Goal: Communication & Community: Answer question/provide support

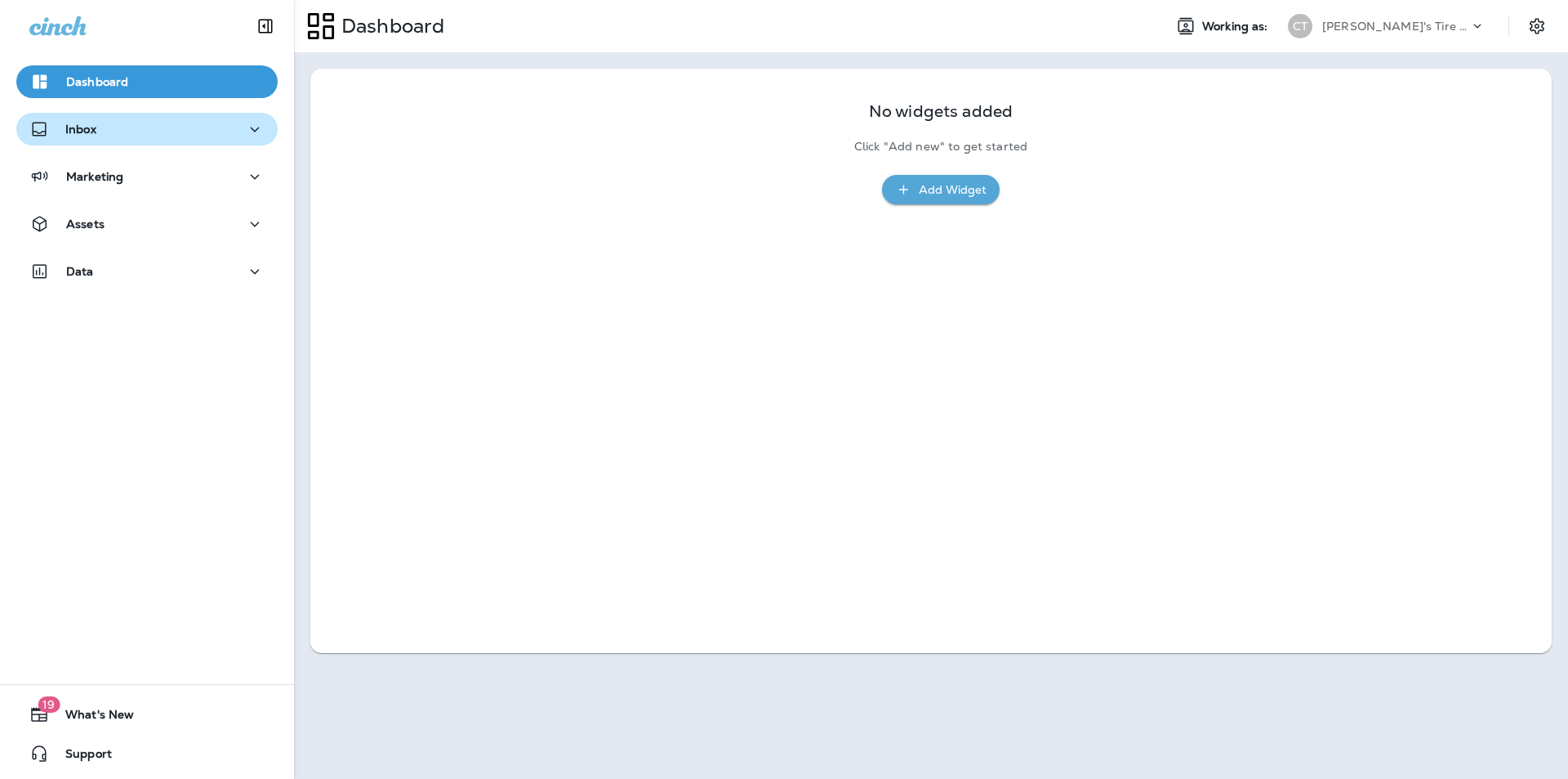
click at [138, 130] on div "Inbox" at bounding box center [147, 129] width 235 height 21
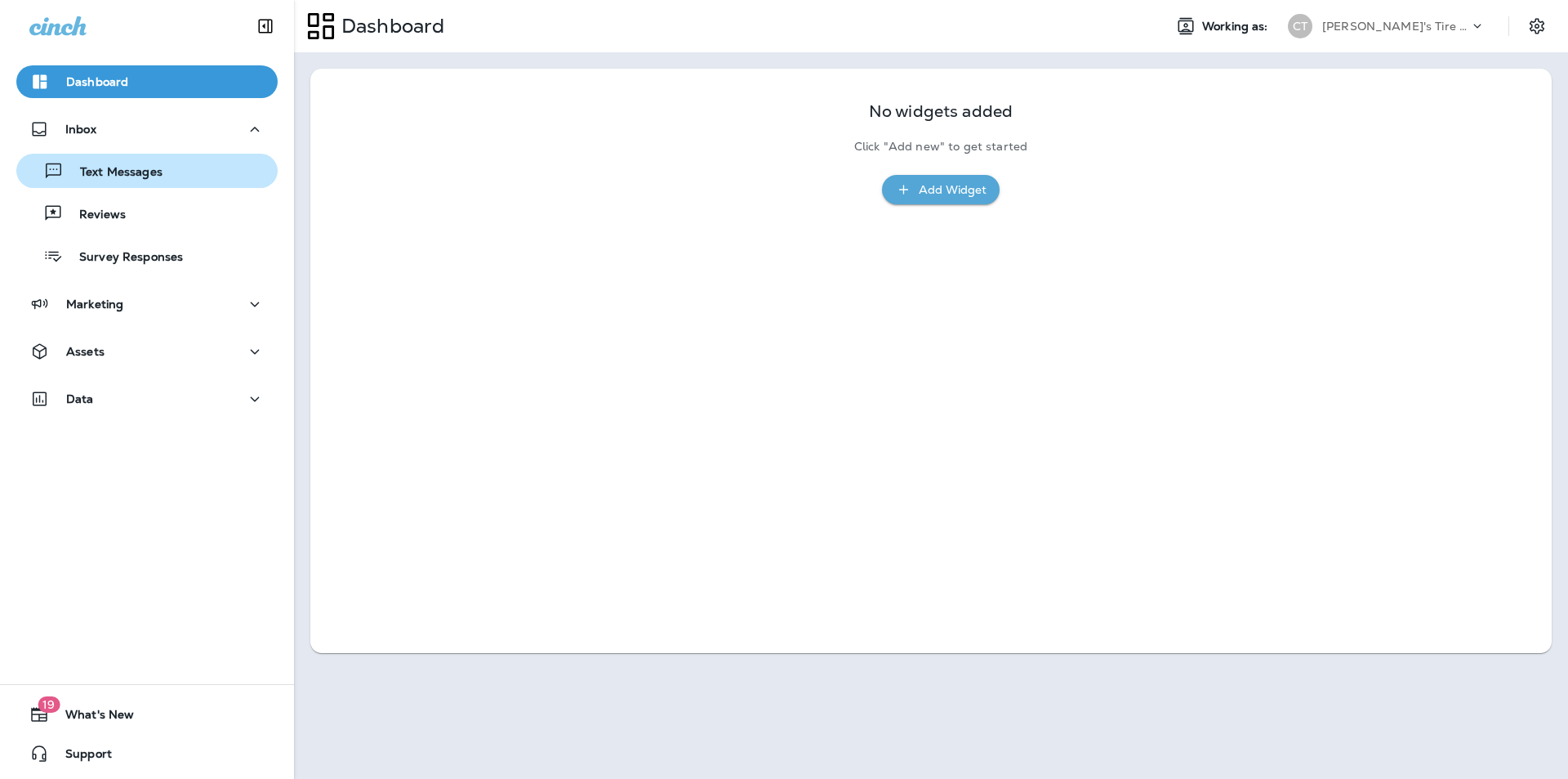
click at [128, 170] on p "Text Messages" at bounding box center [113, 173] width 99 height 16
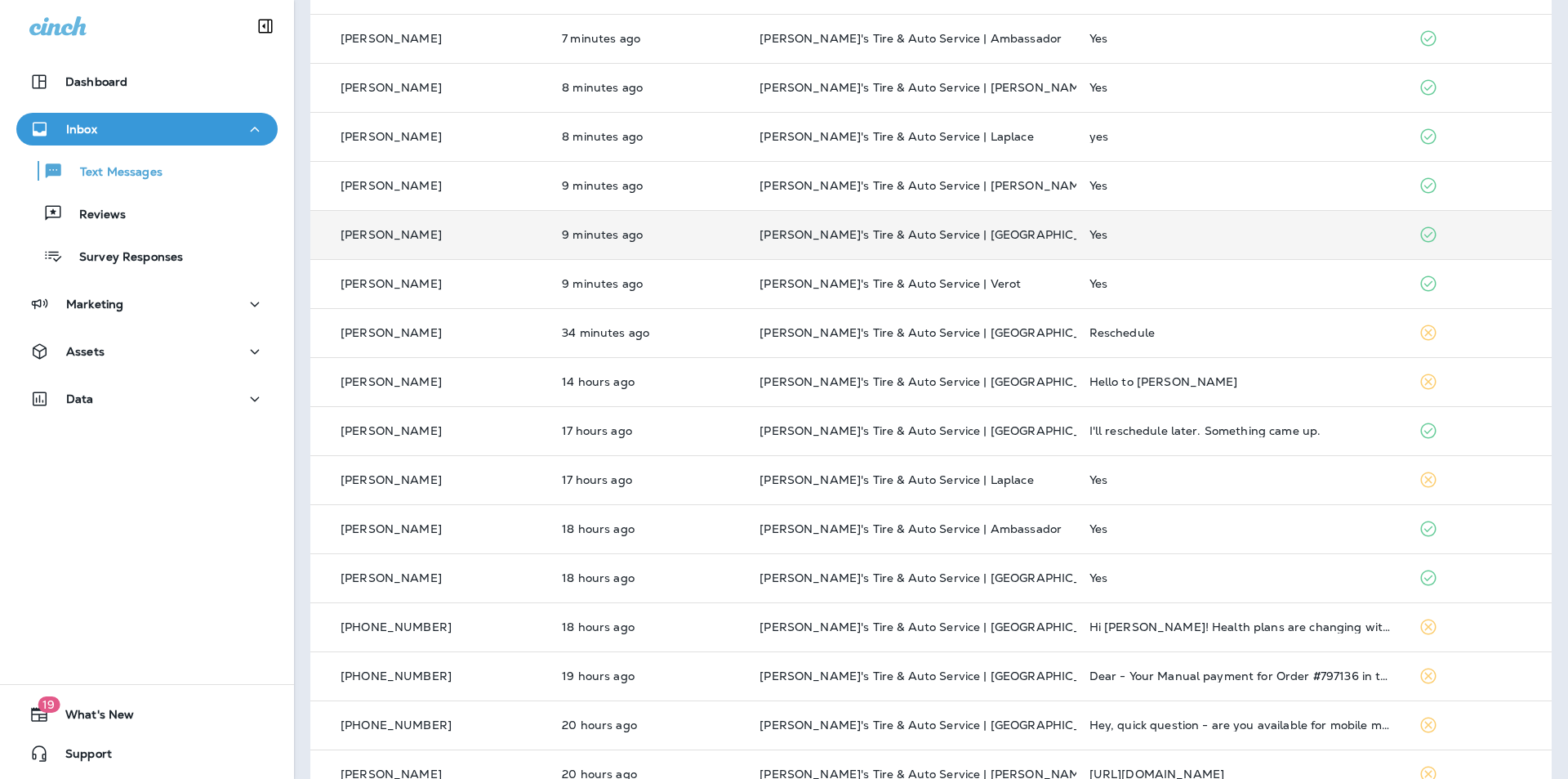
scroll to position [163, 0]
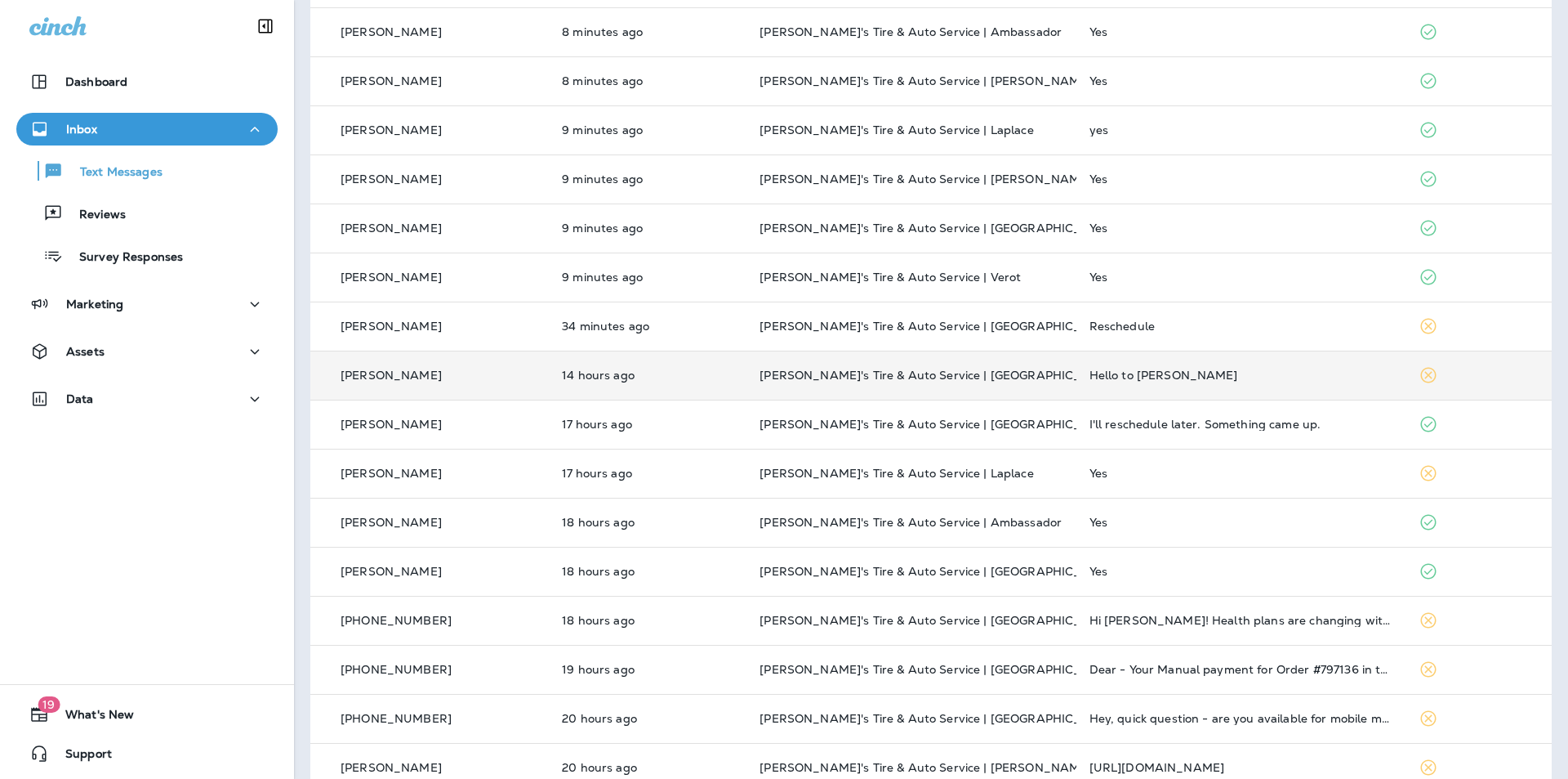
click at [823, 375] on div "Hello to [PERSON_NAME]" at bounding box center [1241, 374] width 303 height 13
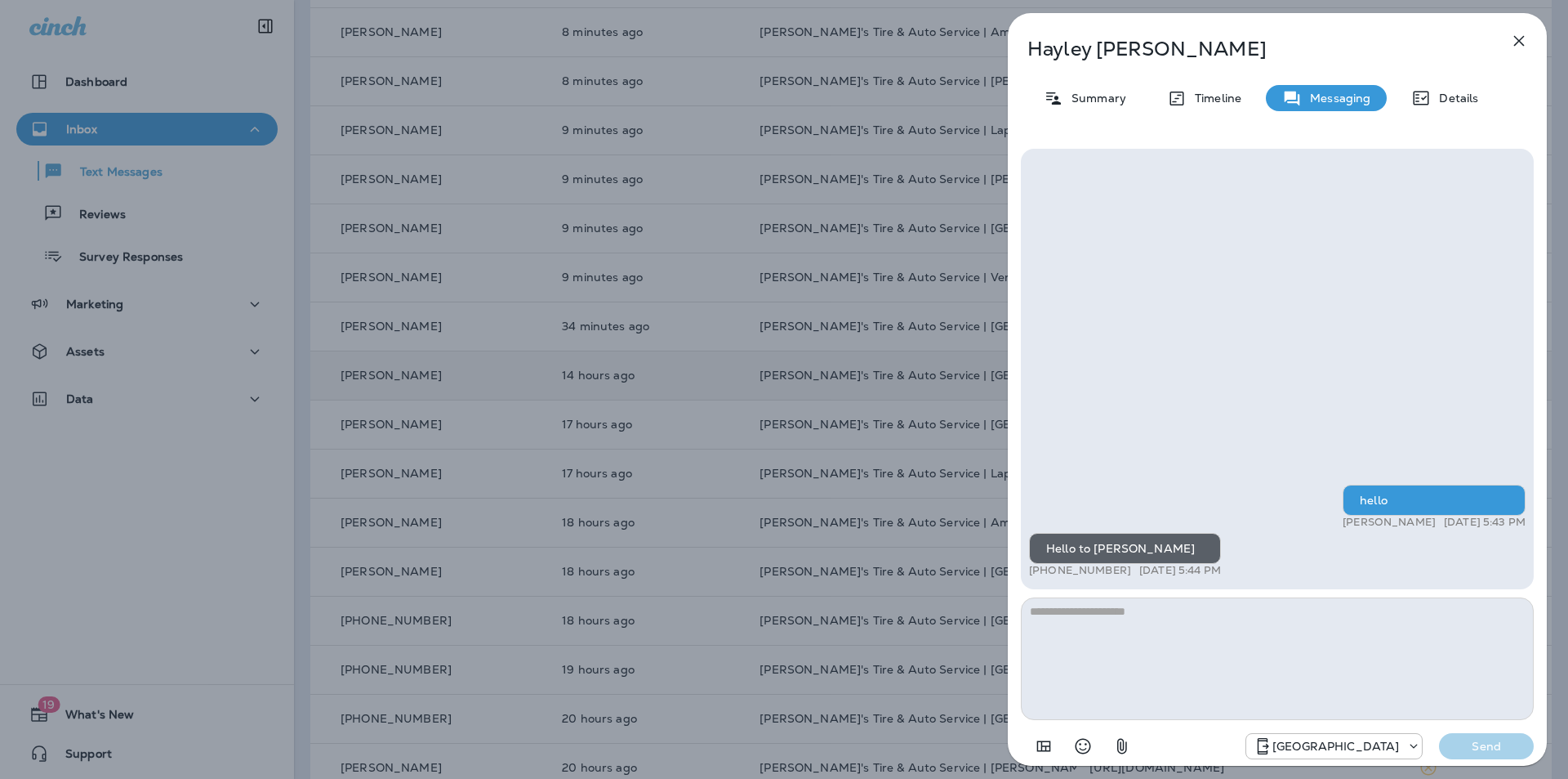
click at [823, 37] on icon "button" at bounding box center [1519, 41] width 10 height 10
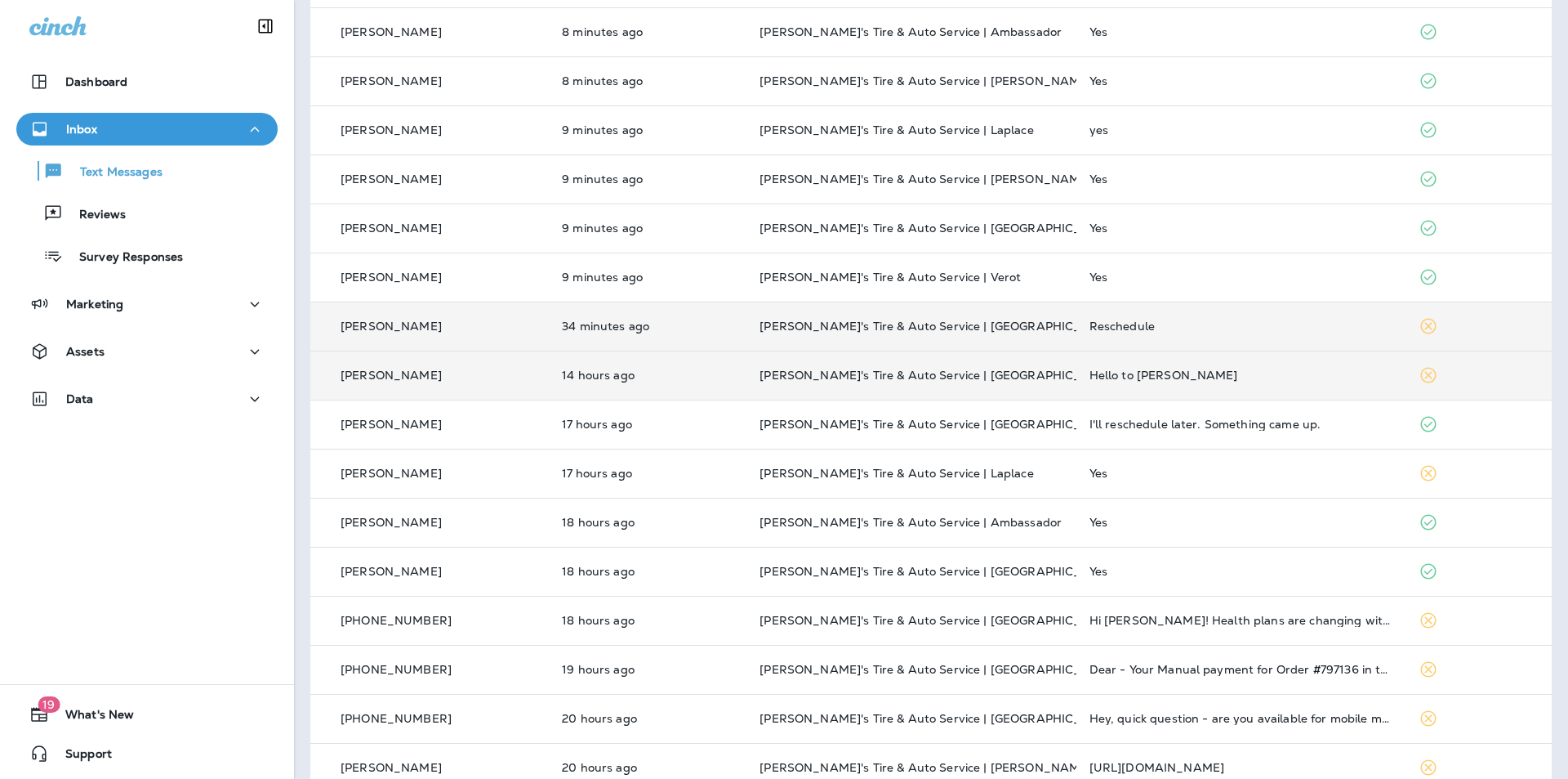
click at [823, 324] on div "Reschedule" at bounding box center [1241, 326] width 303 height 13
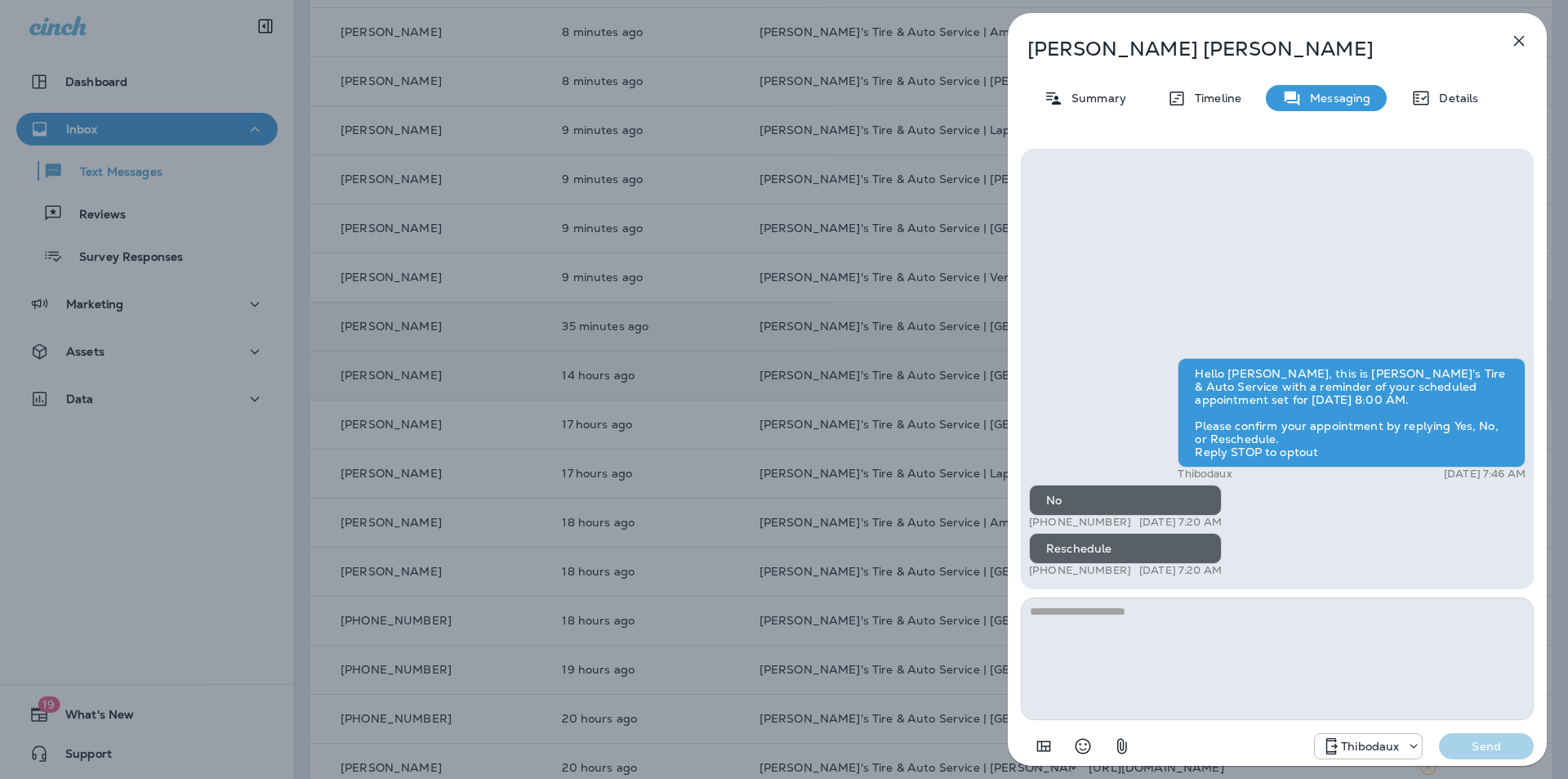
click at [823, 38] on icon "button" at bounding box center [1519, 41] width 10 height 10
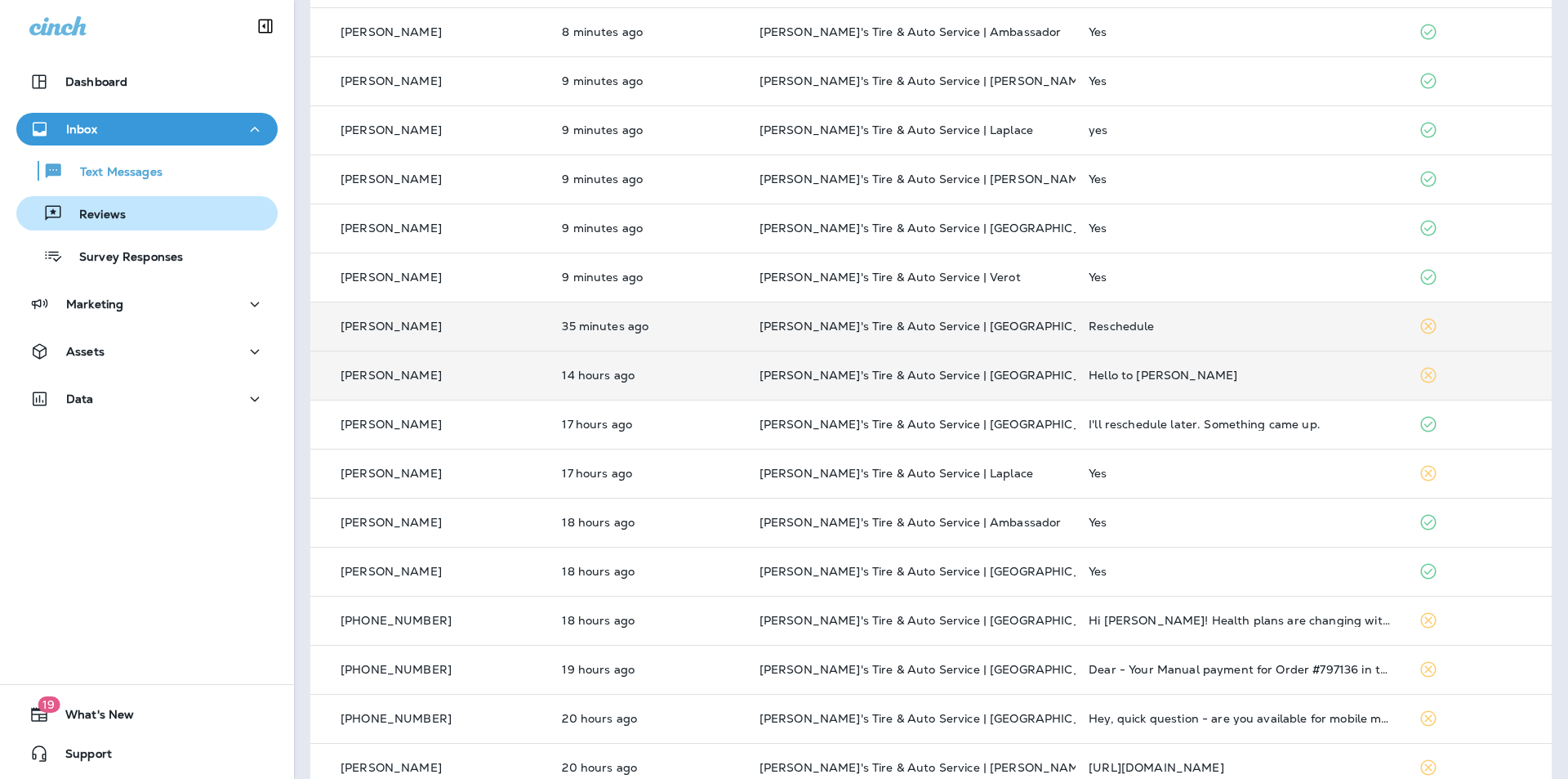
click at [106, 208] on p "Reviews" at bounding box center [94, 215] width 63 height 16
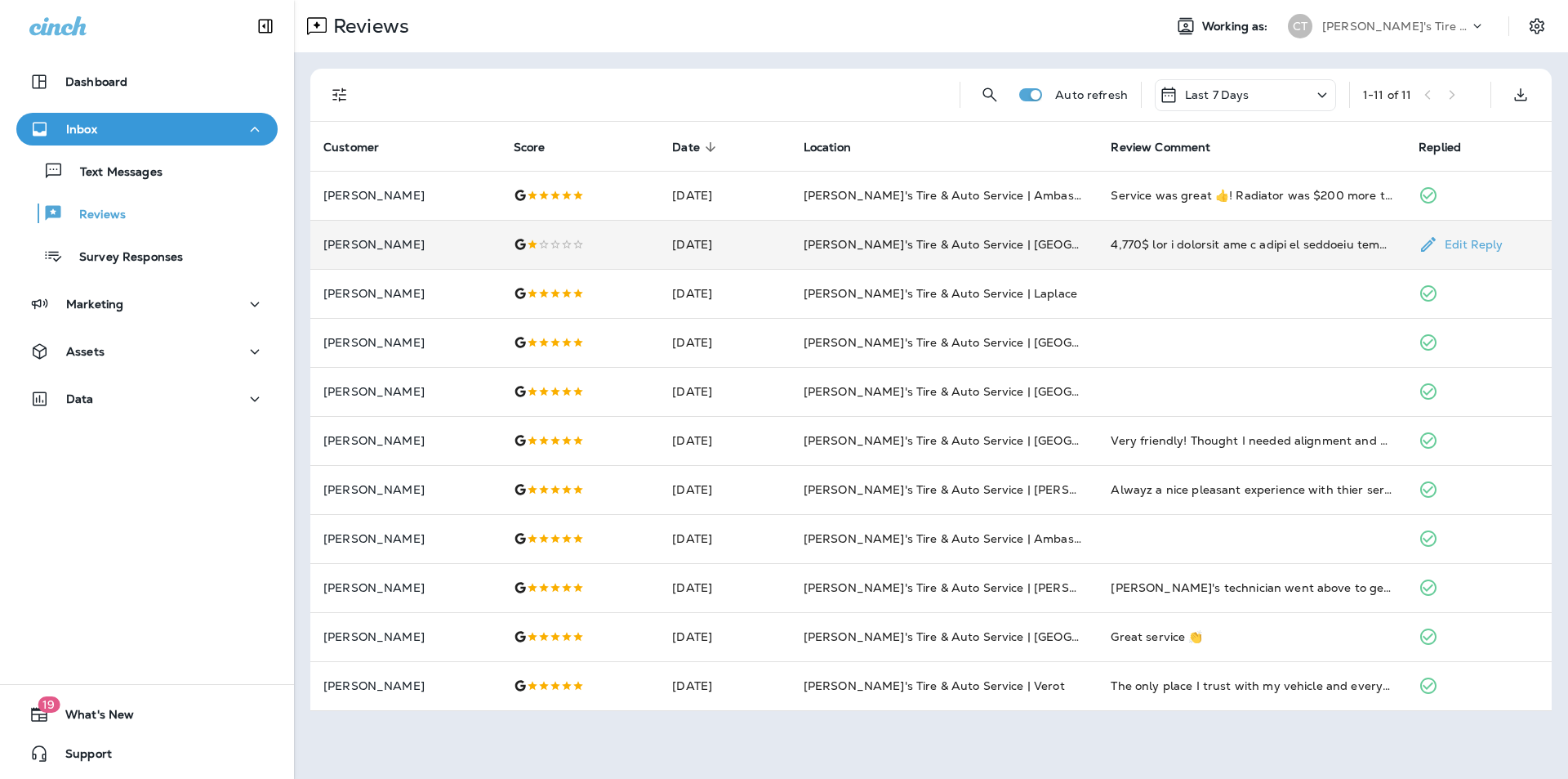
click at [823, 241] on p "Edit Reply" at bounding box center [1471, 244] width 64 height 13
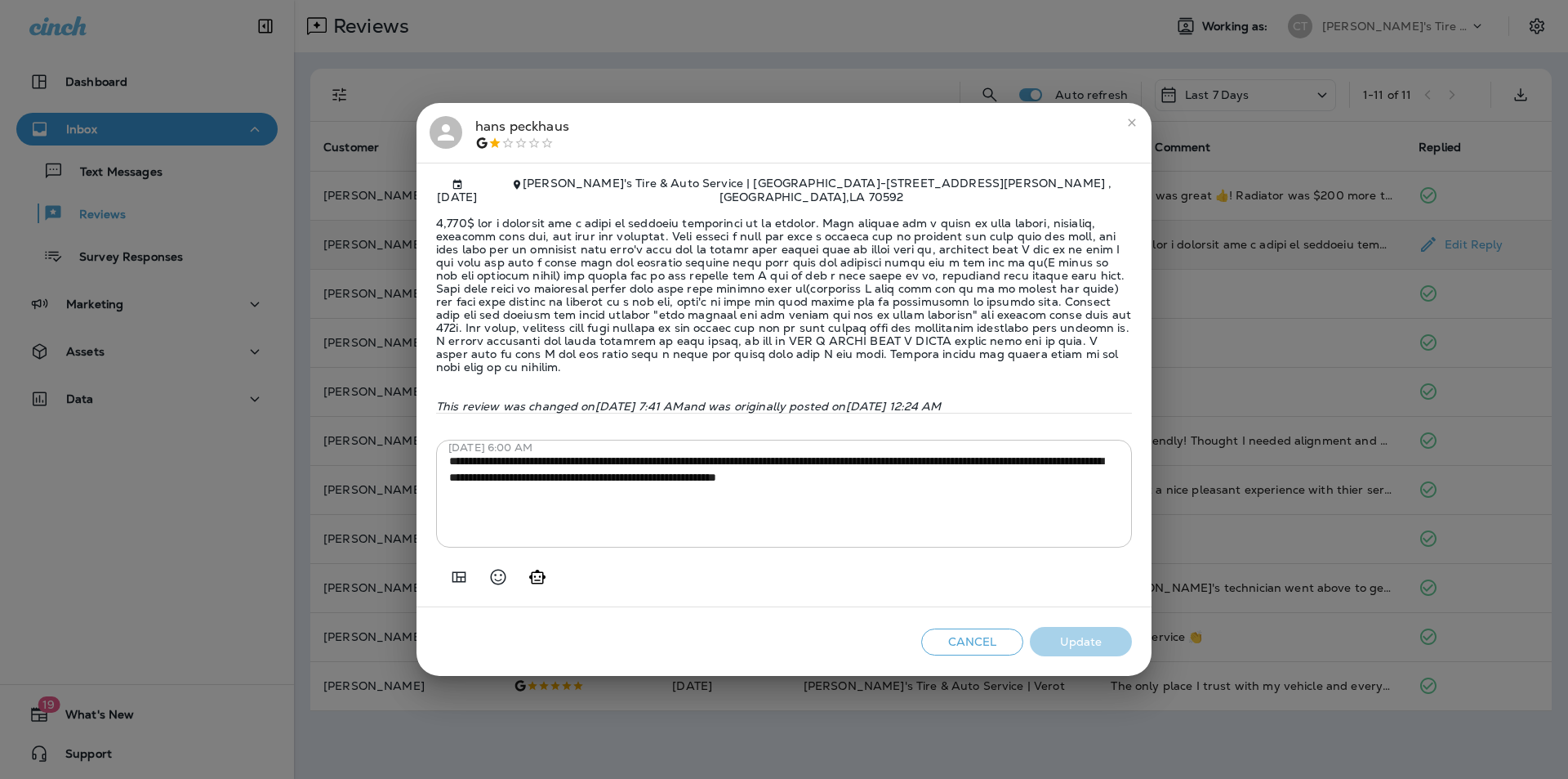
click at [823, 567] on div at bounding box center [784, 570] width 696 height 46
click at [823, 122] on icon "close" at bounding box center [1131, 122] width 13 height 13
